Goal: Task Accomplishment & Management: Complete application form

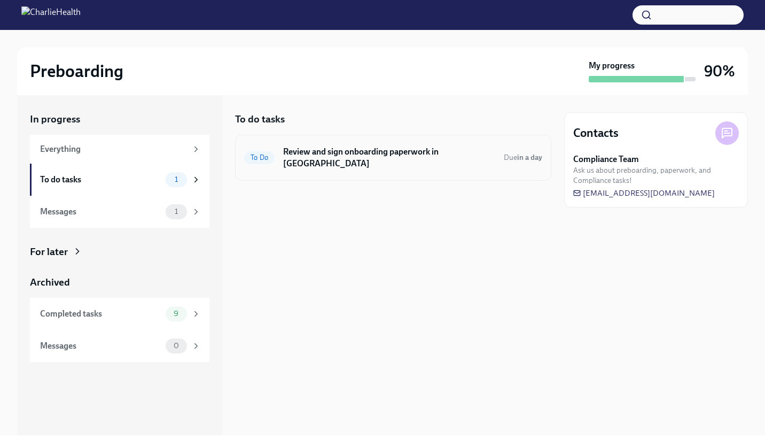
click at [339, 154] on h6 "Review and sign onboarding paperwork in [GEOGRAPHIC_DATA]" at bounding box center [389, 158] width 212 height 24
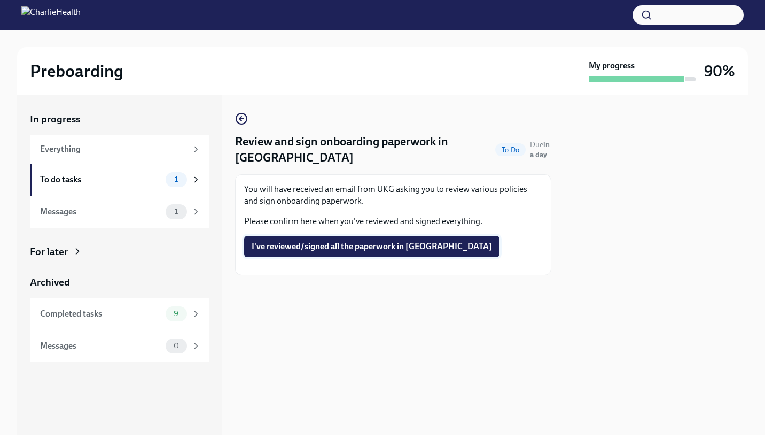
click at [325, 248] on span "I've reviewed/signed all the paperwork in [GEOGRAPHIC_DATA]" at bounding box center [372, 246] width 240 height 11
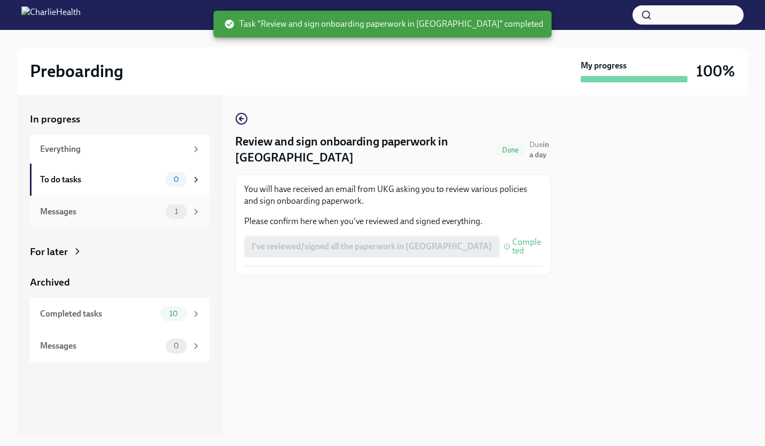
click at [143, 215] on div "Messages" at bounding box center [100, 212] width 121 height 12
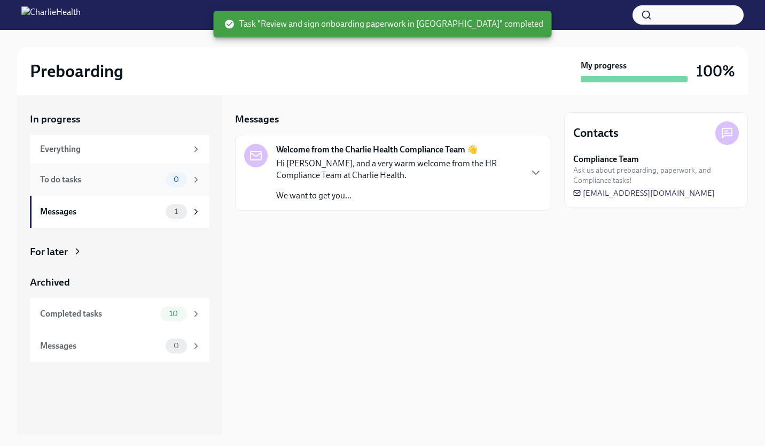
click at [144, 187] on div "To do tasks 0" at bounding box center [120, 179] width 161 height 15
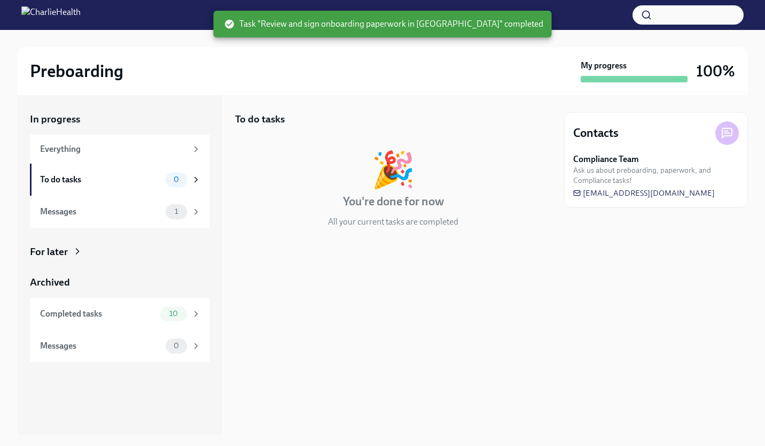
click at [240, 73] on div "Preboarding" at bounding box center [303, 70] width 547 height 21
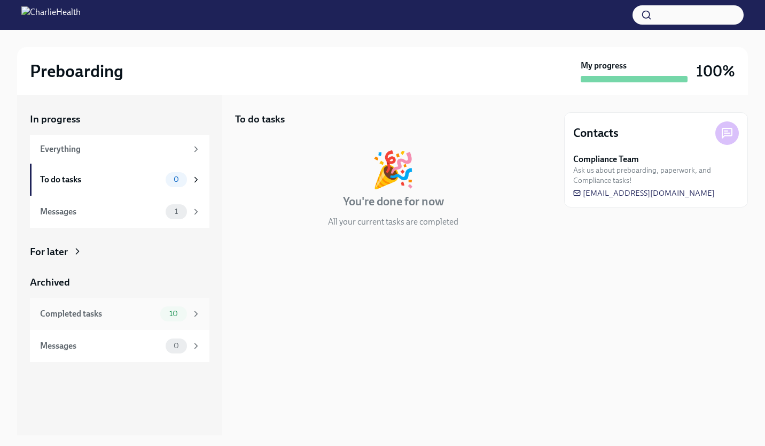
click at [187, 316] on div "10" at bounding box center [180, 313] width 41 height 15
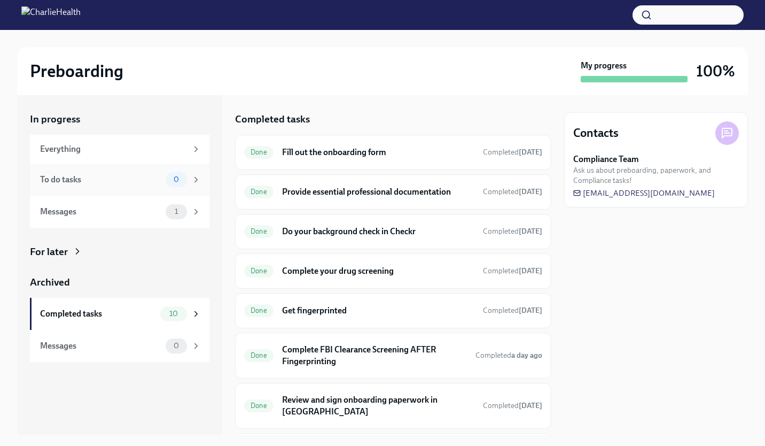
click at [170, 171] on div "To do tasks 0" at bounding box center [120, 180] width 180 height 32
